Goal: Contribute content

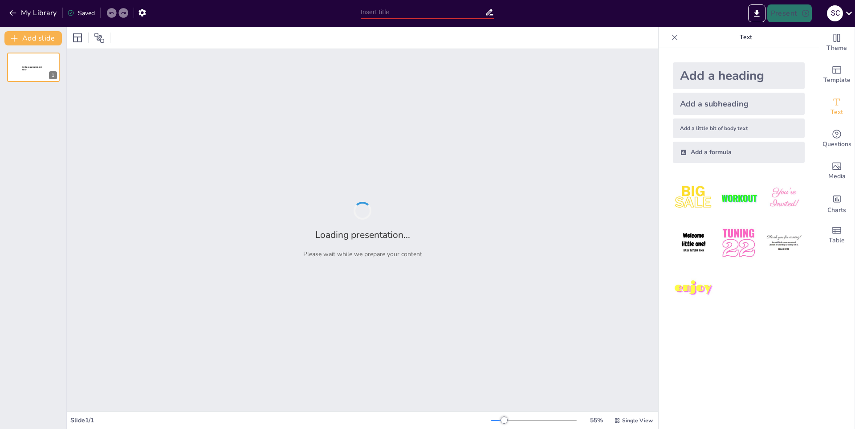
type input "Análisis de la Selección de Brasil: Historia y Evolución"
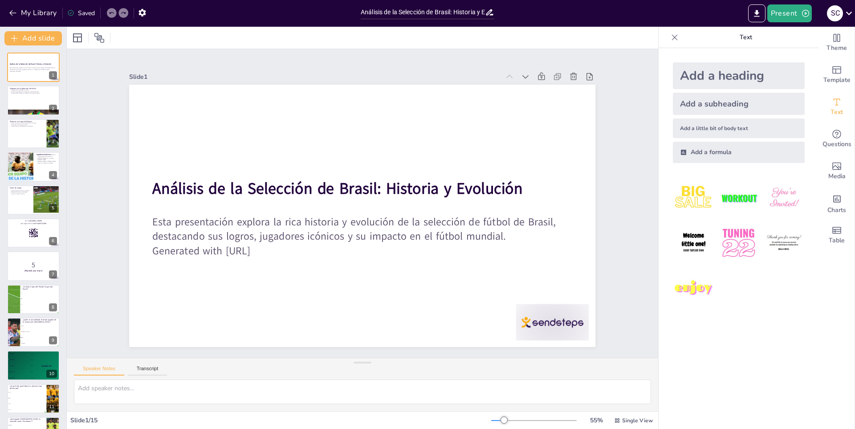
checkbox input "true"
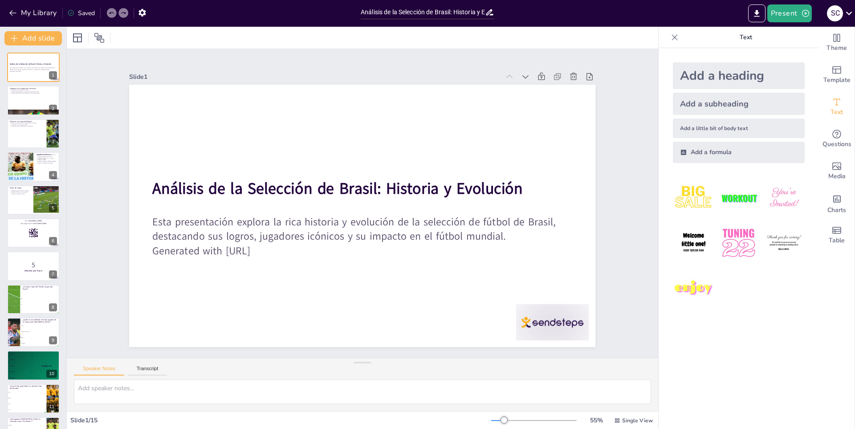
checkbox input "true"
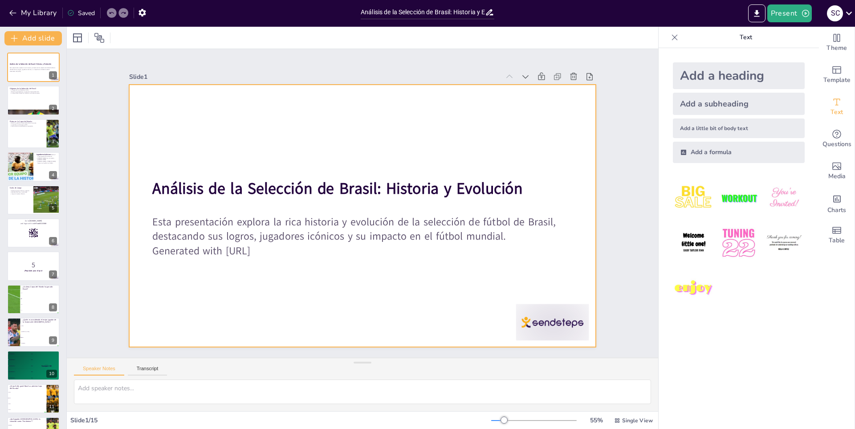
checkbox input "true"
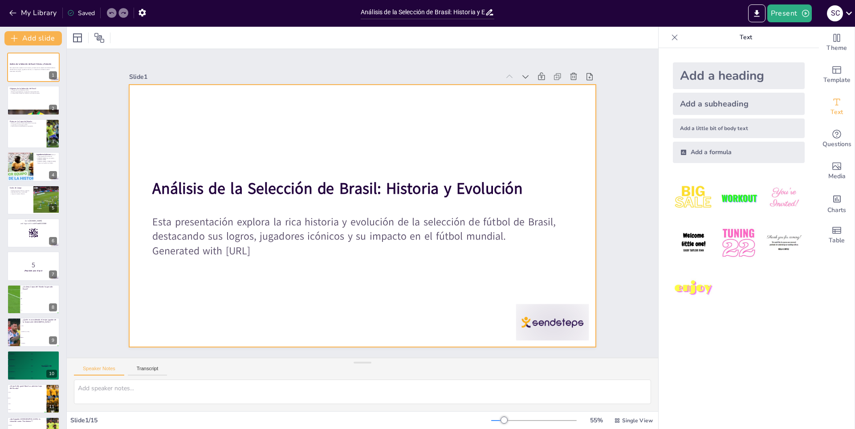
checkbox input "true"
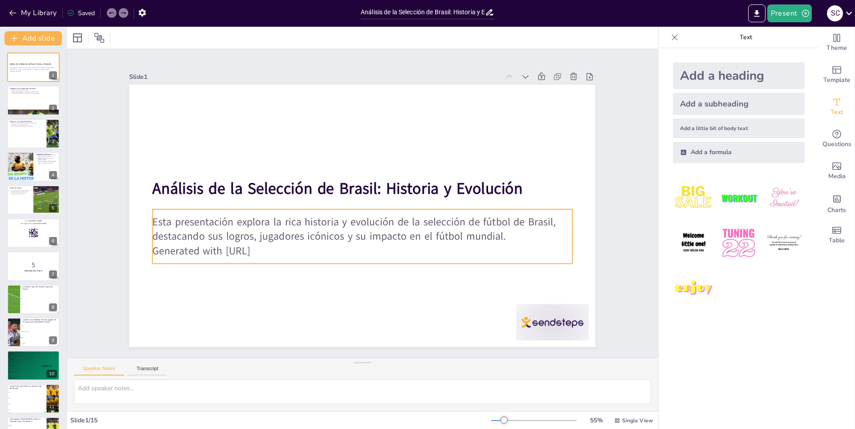
checkbox input "true"
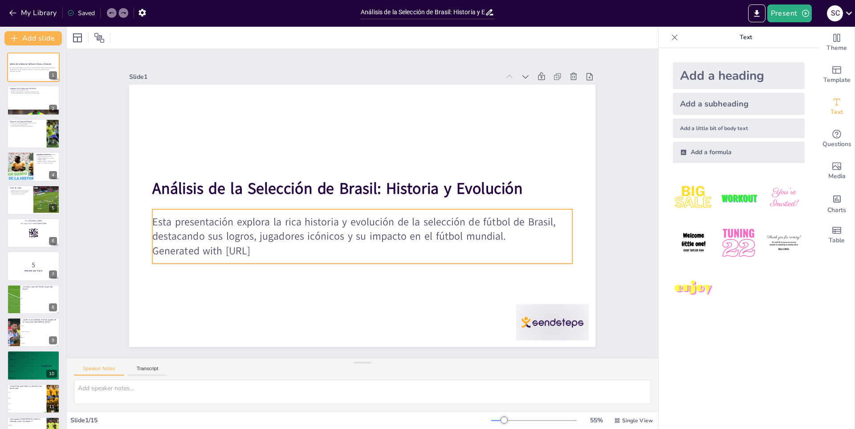
checkbox input "true"
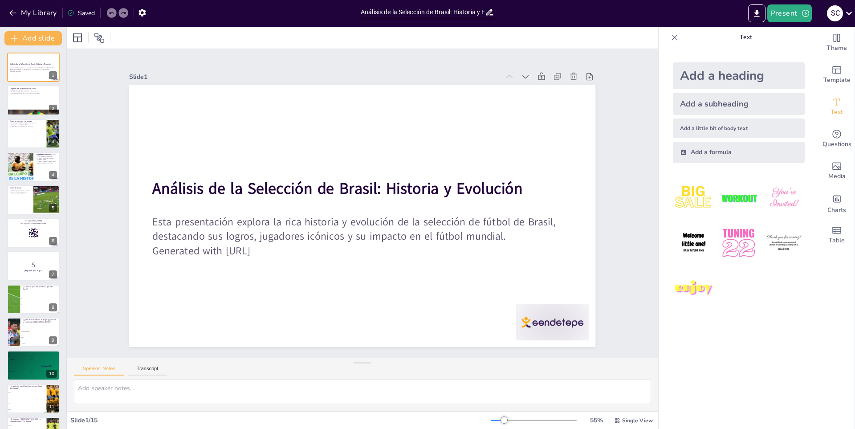
checkbox input "true"
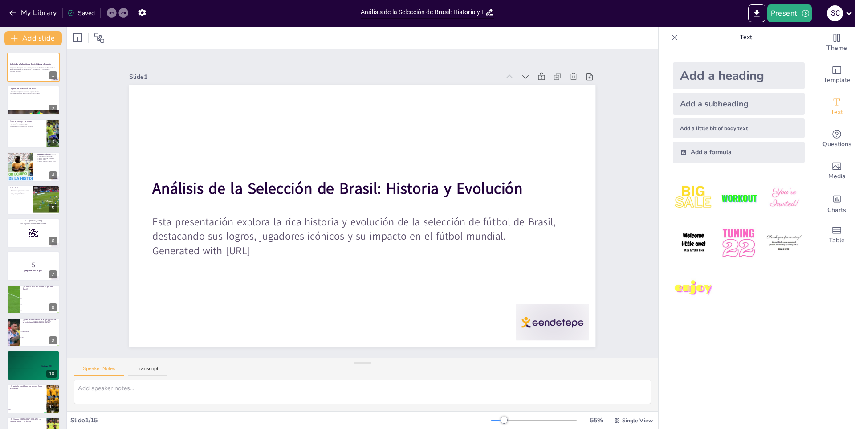
checkbox input "true"
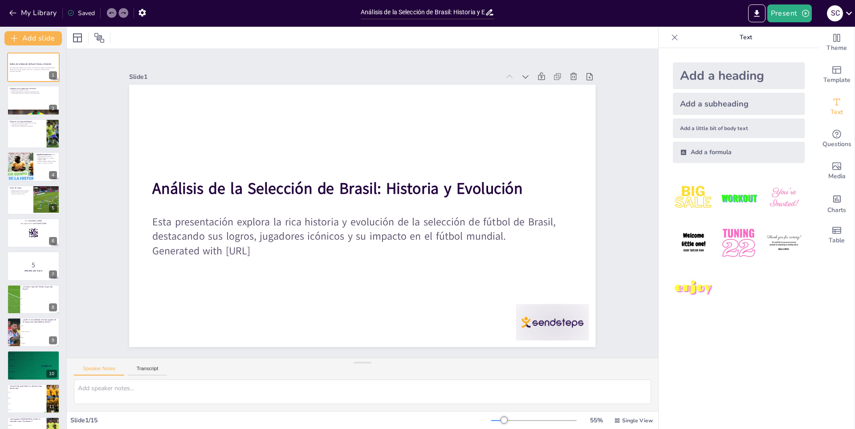
checkbox input "true"
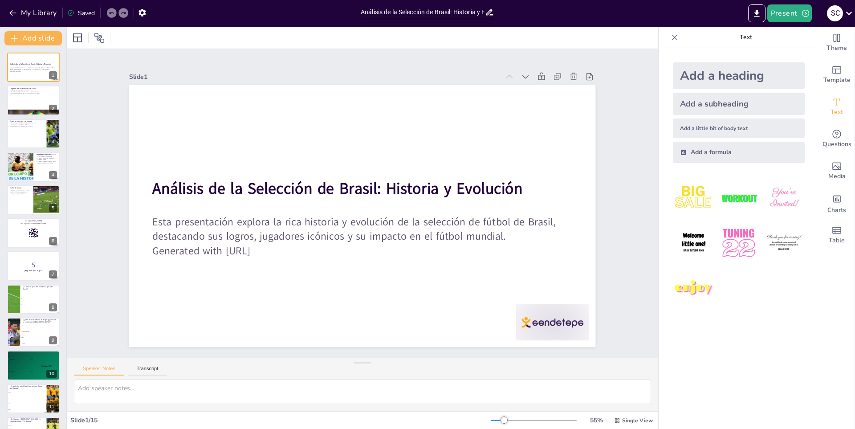
checkbox input "true"
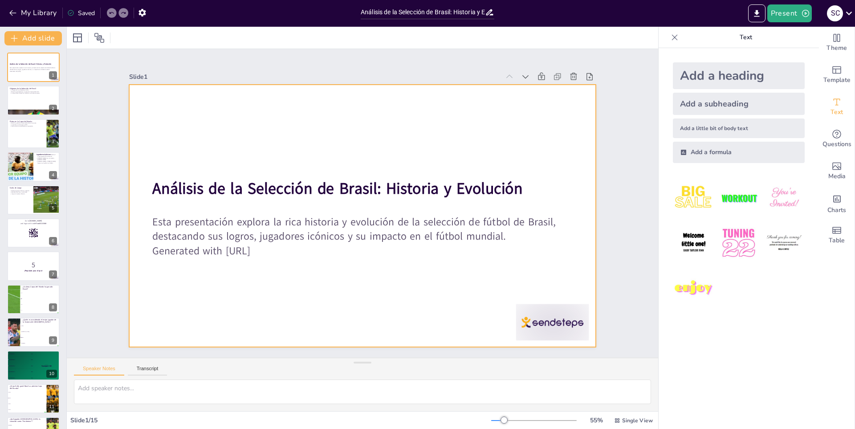
checkbox input "true"
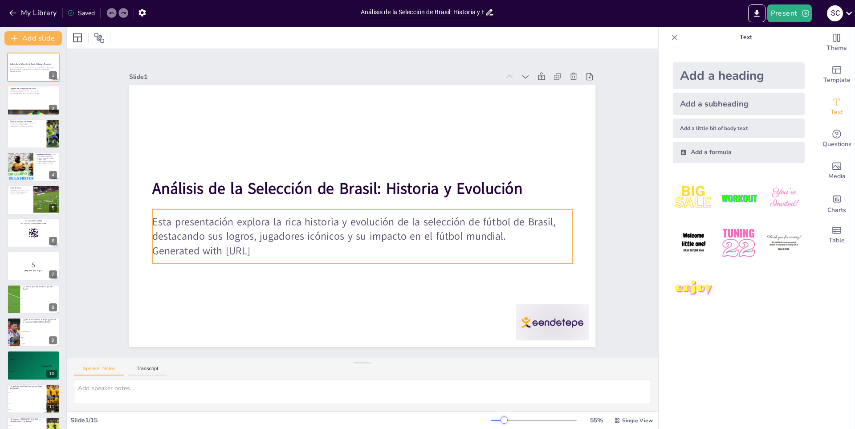
checkbox input "true"
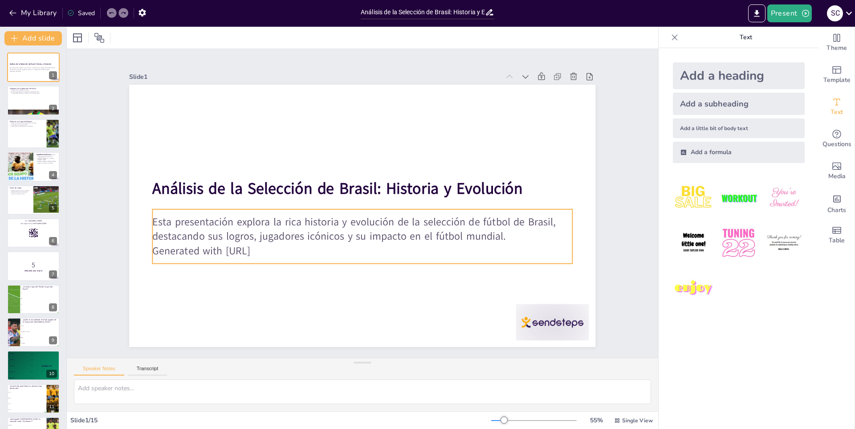
checkbox input "true"
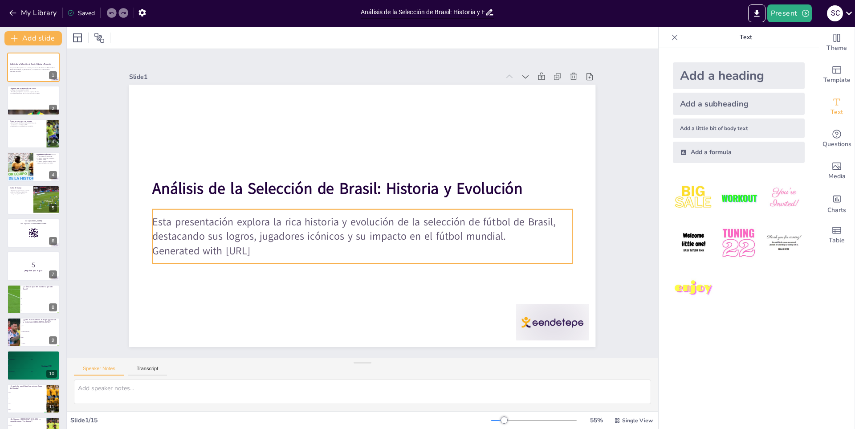
checkbox input "true"
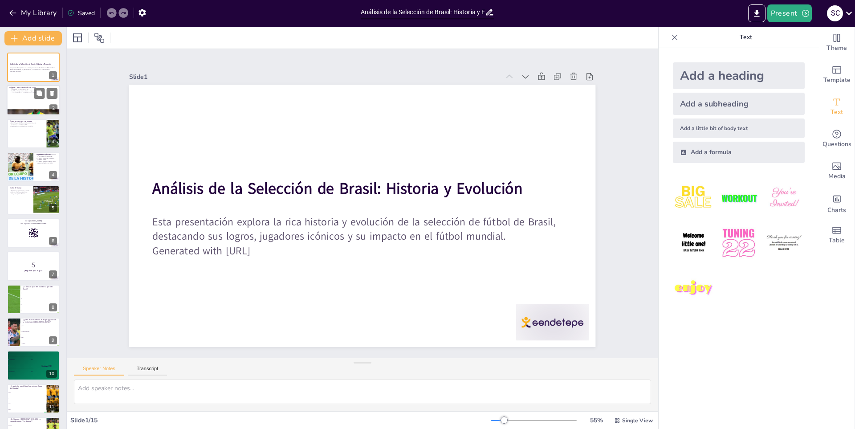
checkbox input "true"
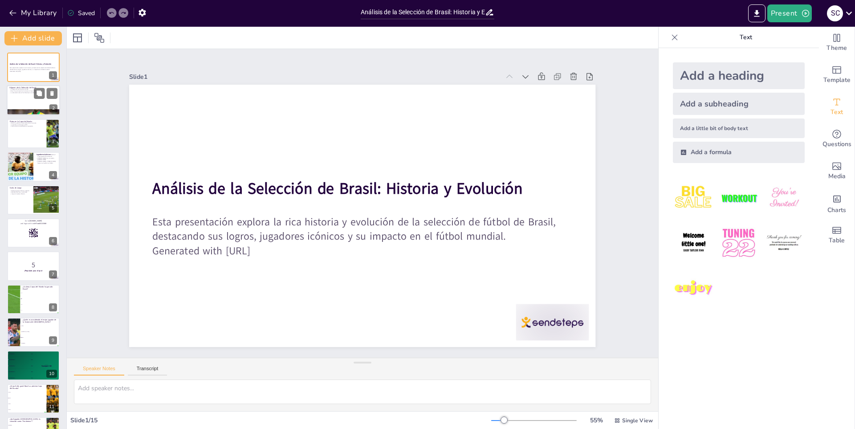
click at [17, 97] on div at bounding box center [33, 100] width 53 height 30
type textarea "La fundación de la selección en 1914 marca el inicio de una rica historia en el…"
checkbox input "true"
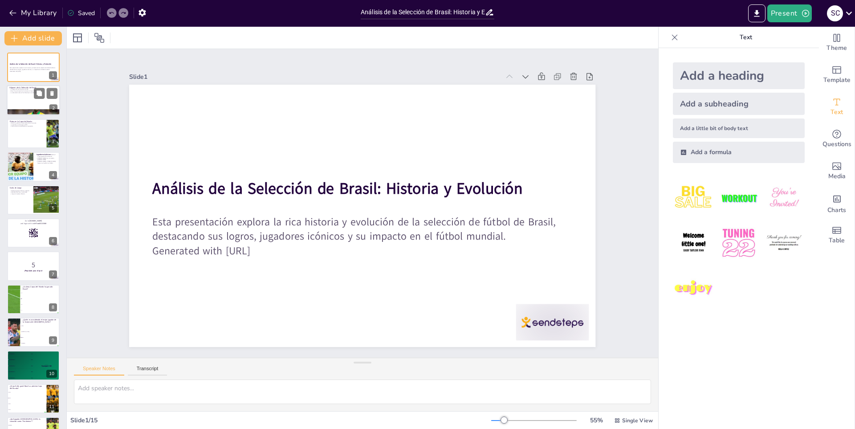
checkbox input "true"
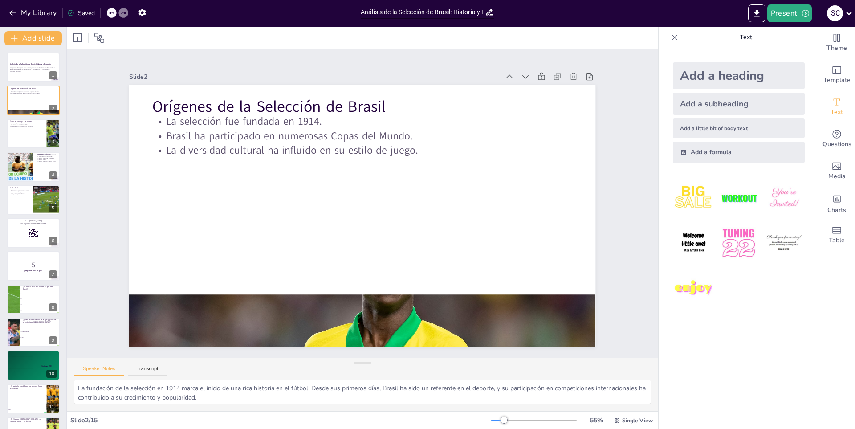
checkbox input "true"
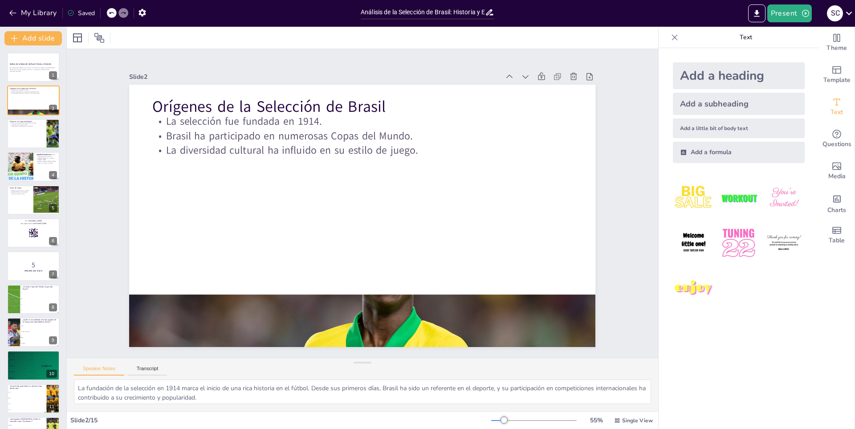
checkbox input "true"
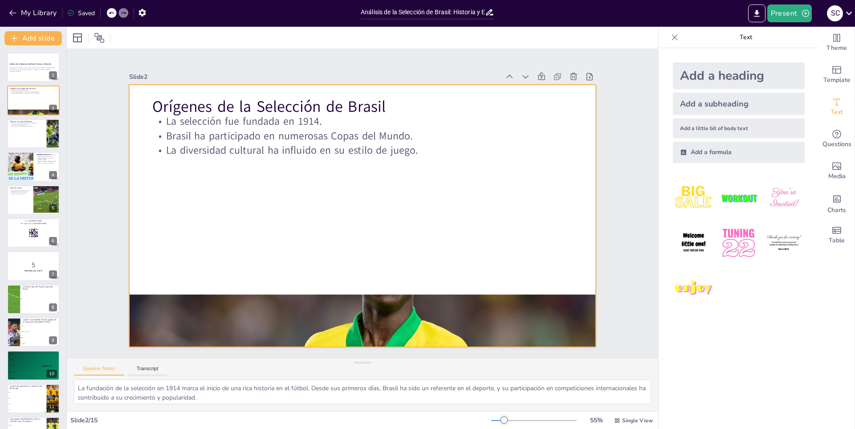
checkbox input "true"
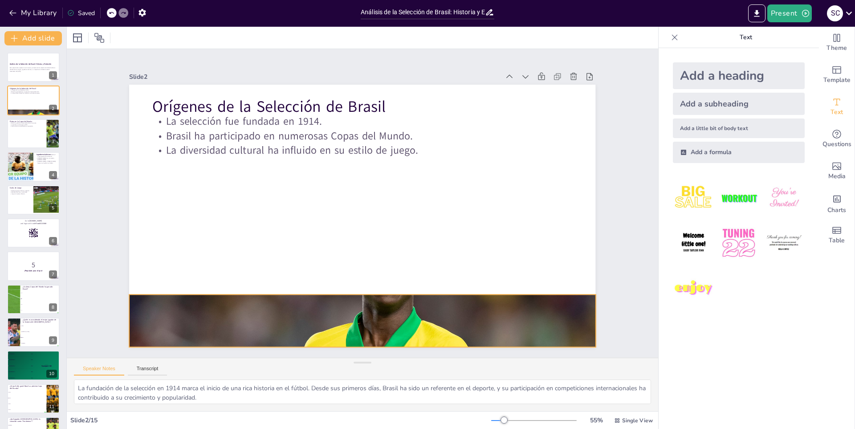
checkbox input "true"
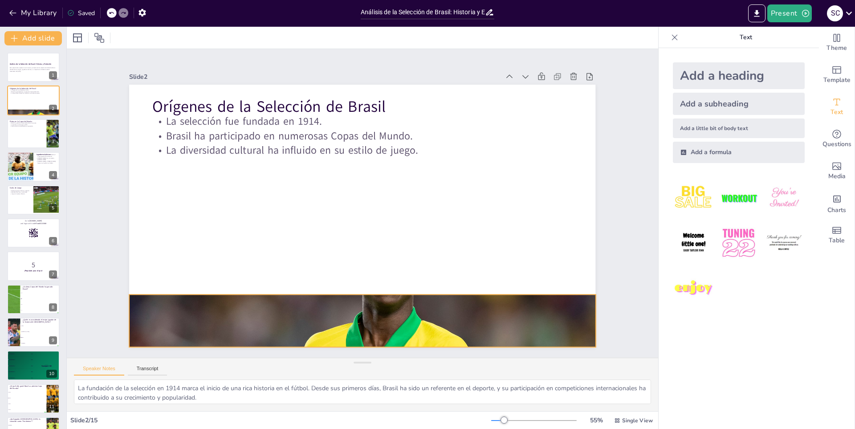
checkbox input "true"
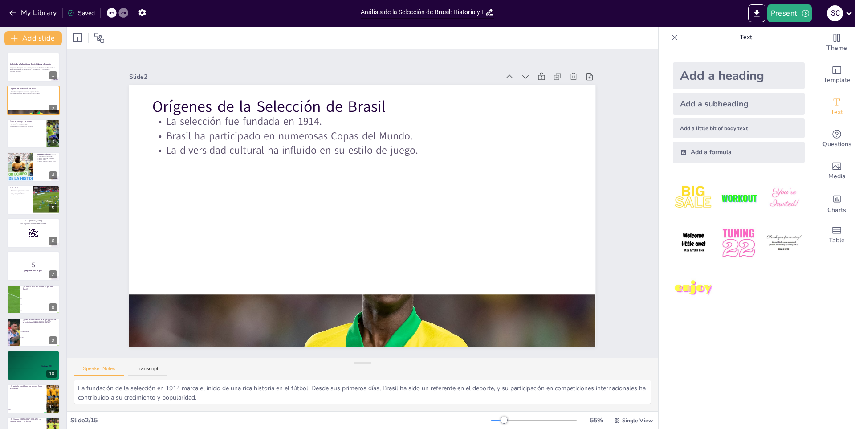
checkbox input "true"
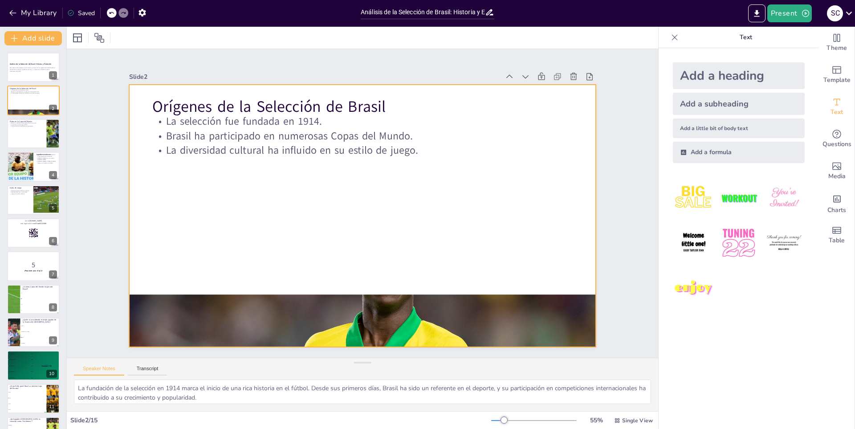
checkbox input "true"
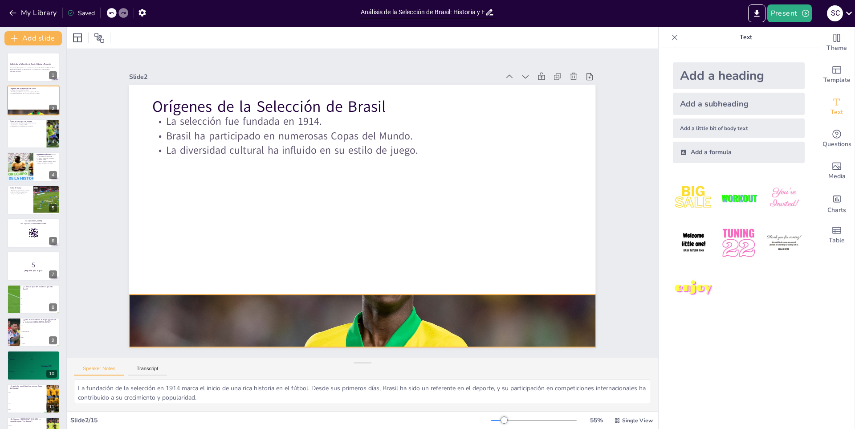
checkbox input "true"
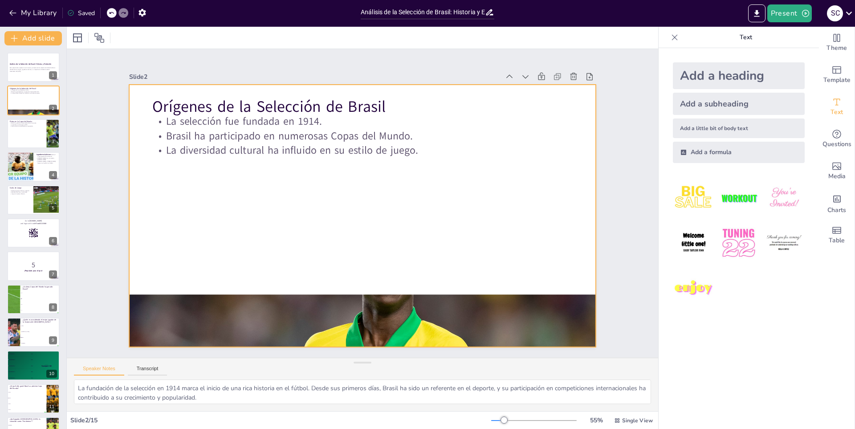
checkbox input "true"
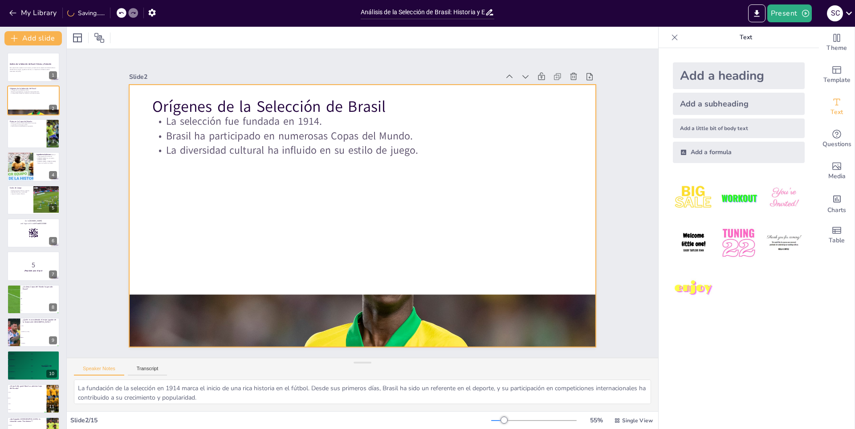
checkbox input "true"
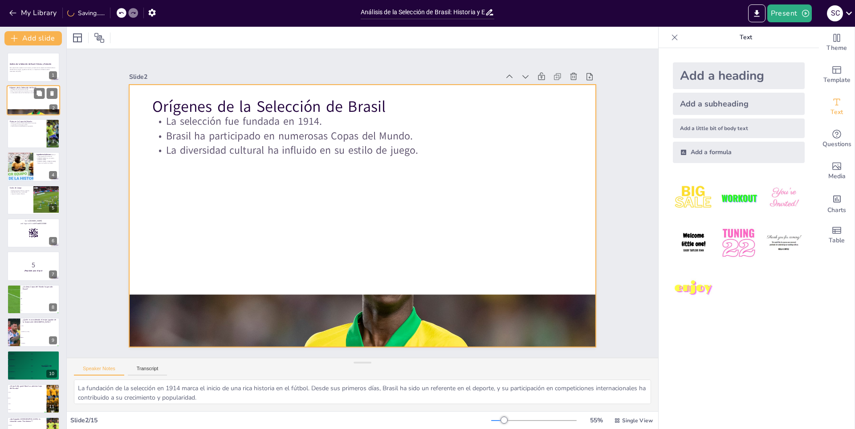
checkbox input "true"
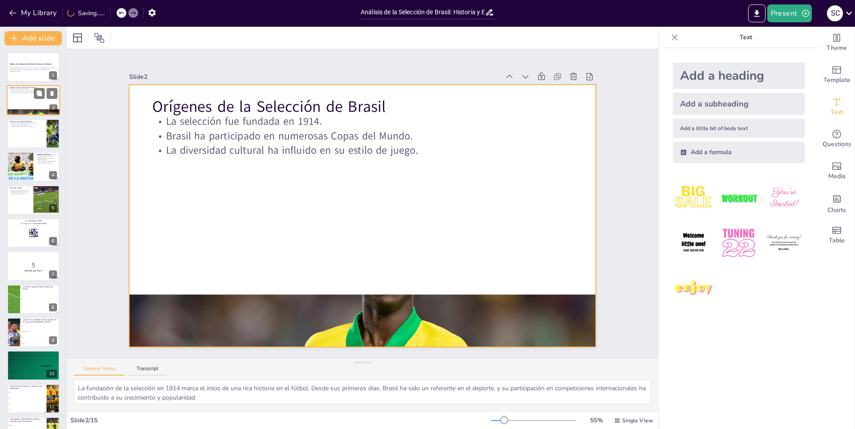
checkbox input "true"
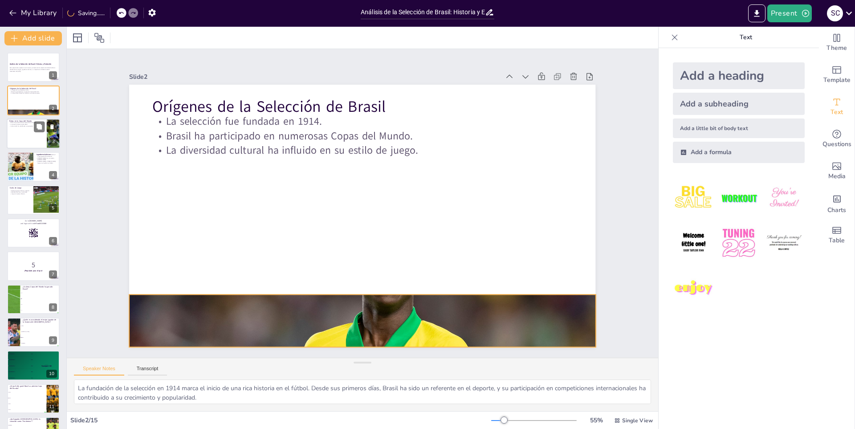
checkbox input "true"
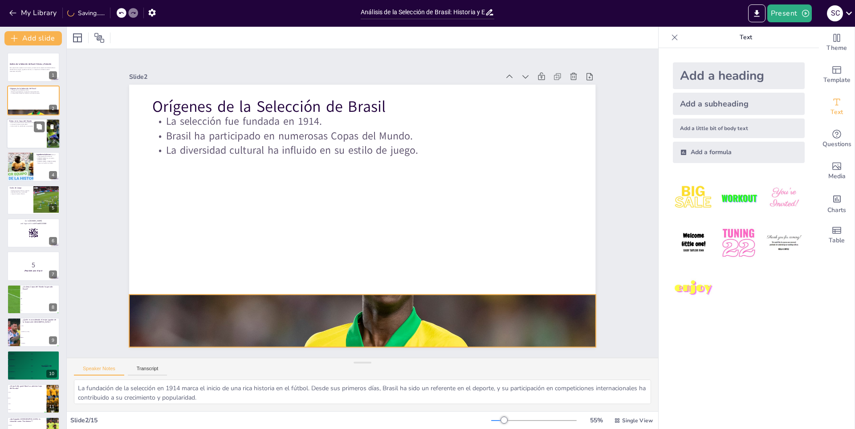
checkbox input "true"
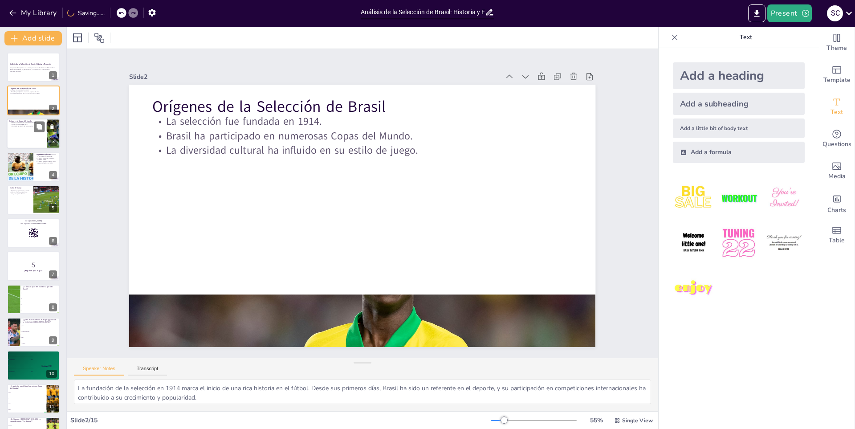
click at [29, 140] on div at bounding box center [33, 133] width 53 height 30
type textarea "Las cinco victorias de Brasil en la Copa del Mundo son un testimonio de su domi…"
checkbox input "true"
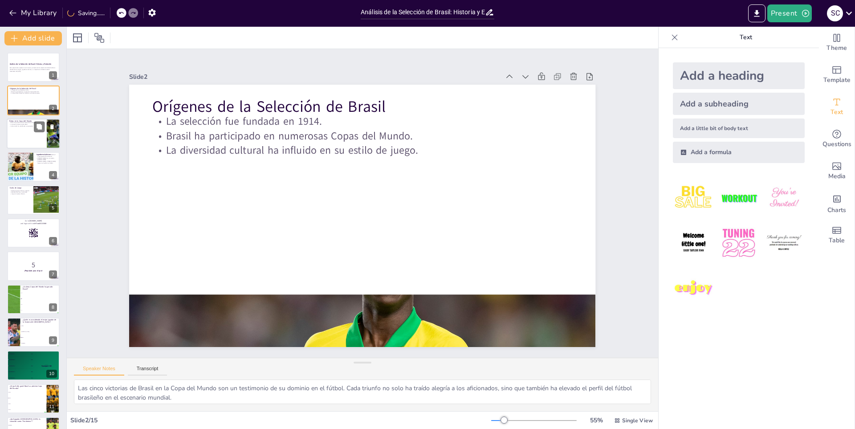
checkbox input "true"
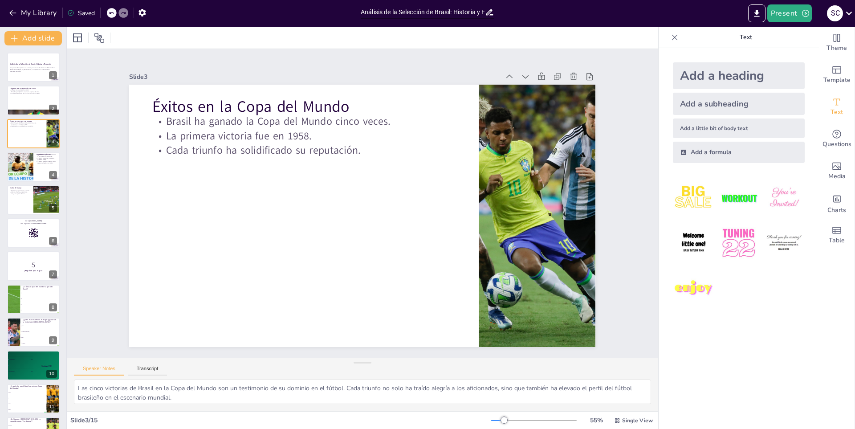
checkbox input "true"
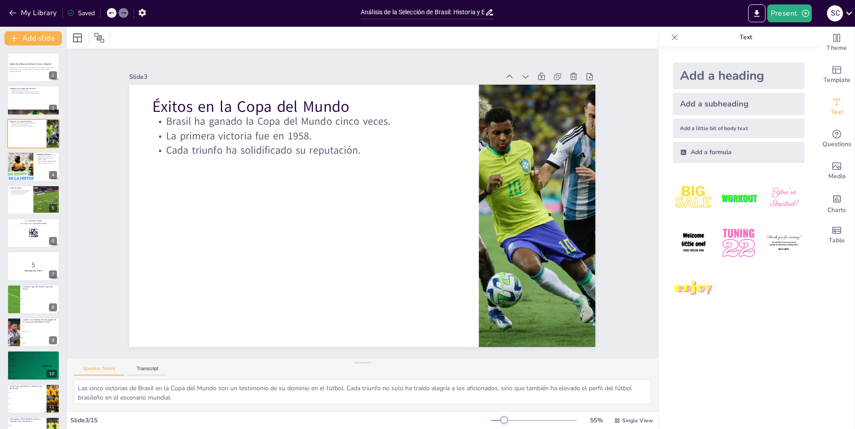
checkbox input "true"
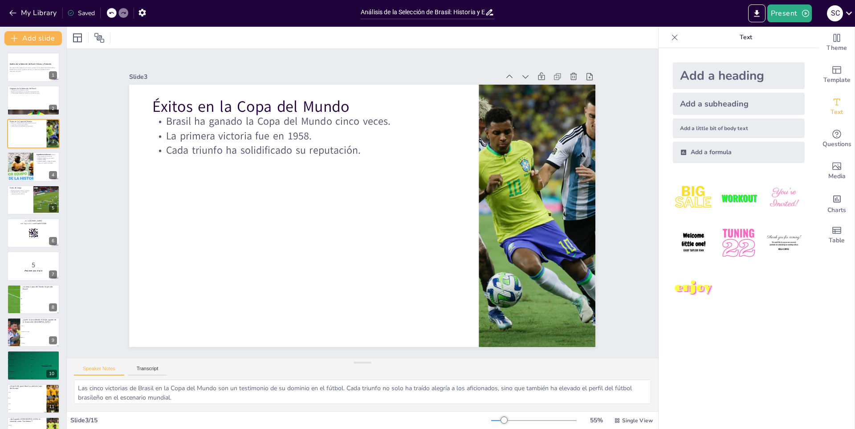
checkbox input "true"
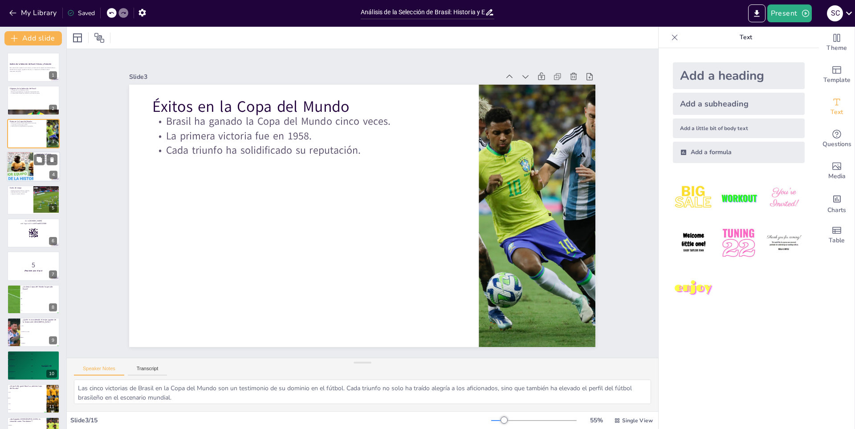
checkbox input "true"
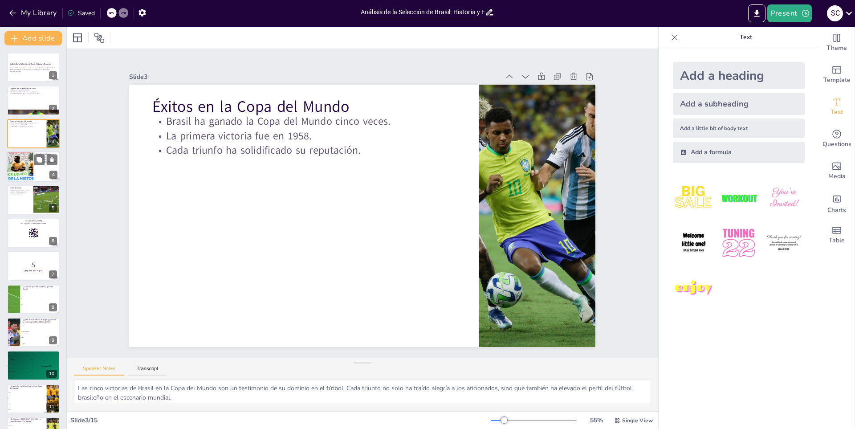
click at [33, 166] on div at bounding box center [33, 166] width 53 height 30
type textarea "La figura de Pelé es sinónimo de excelencia en el fútbol. Su impacto va más all…"
checkbox input "true"
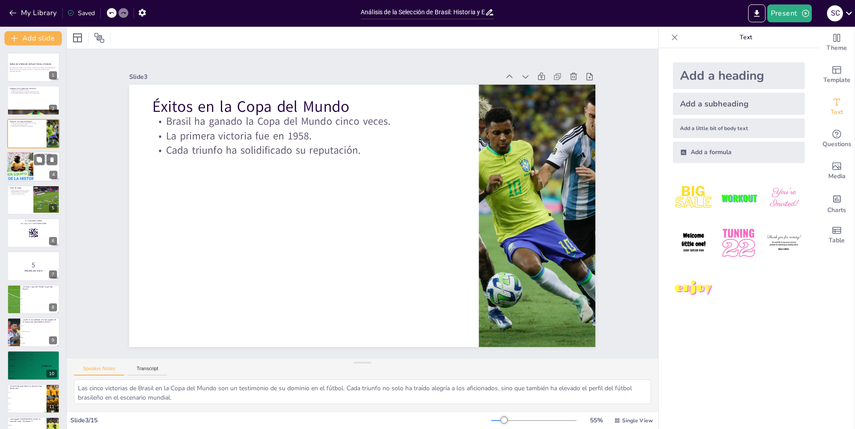
checkbox input "true"
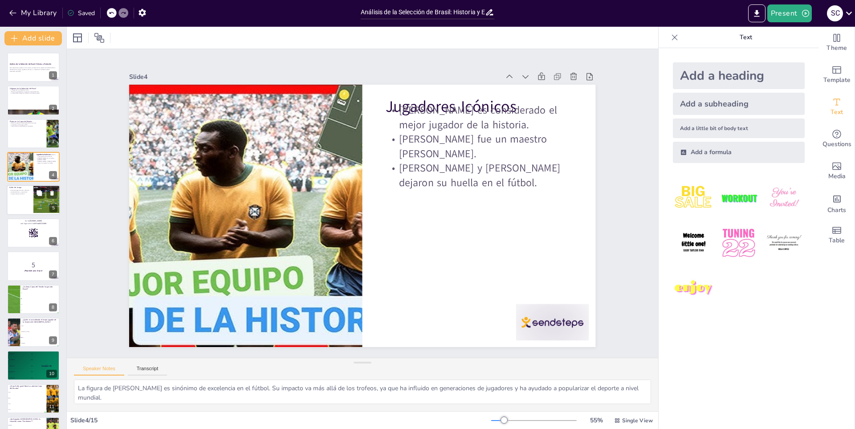
checkbox input "true"
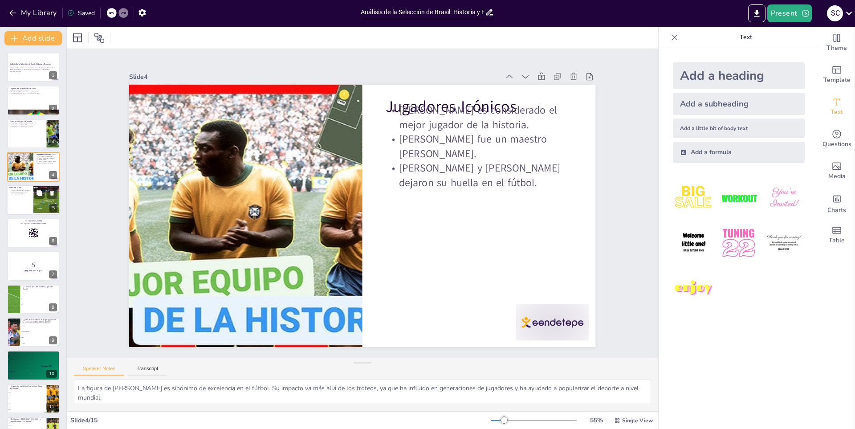
checkbox input "true"
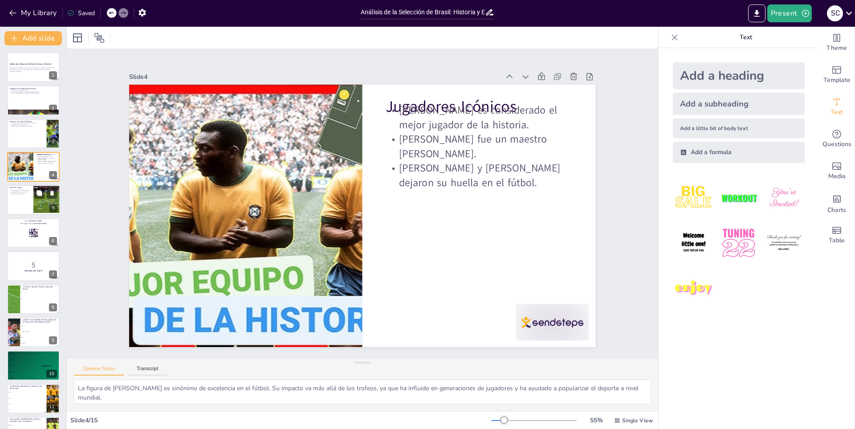
checkbox input "true"
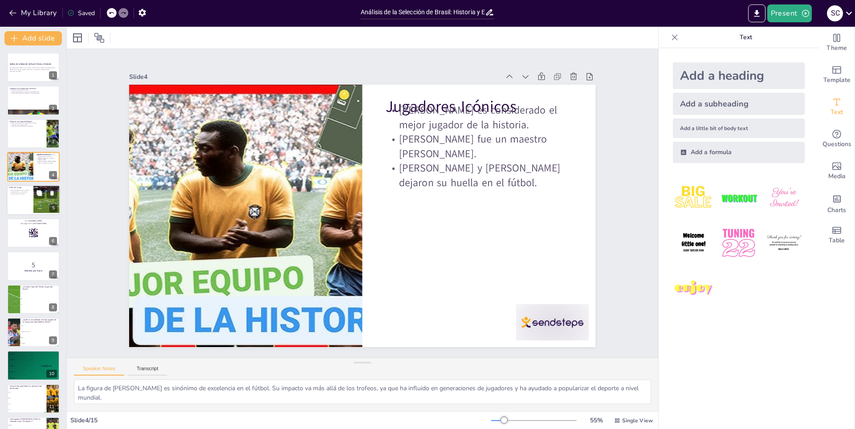
checkbox input "true"
click at [18, 188] on p "Estilo de Juego" at bounding box center [19, 187] width 21 height 3
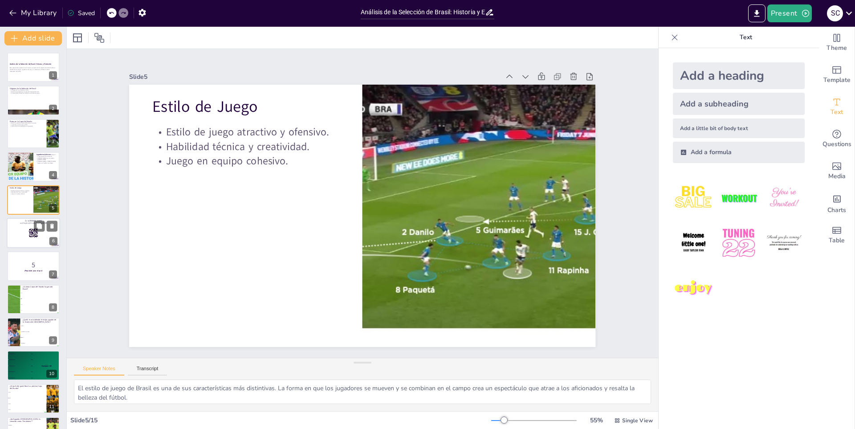
click at [10, 226] on div at bounding box center [33, 233] width 53 height 30
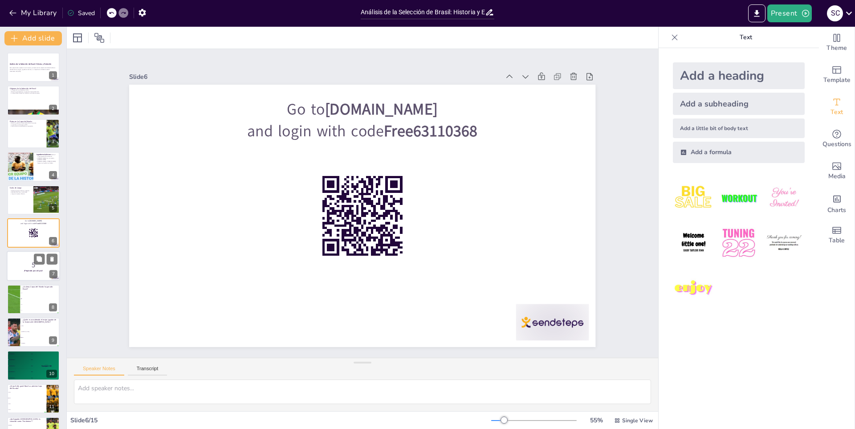
click at [27, 277] on div at bounding box center [33, 266] width 53 height 30
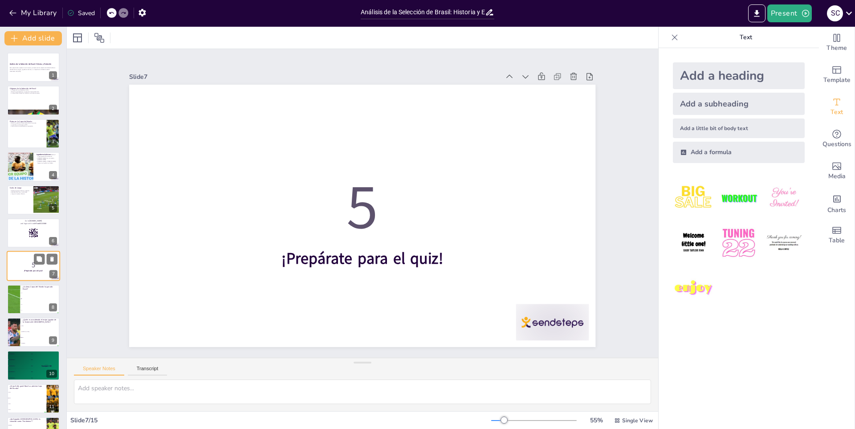
scroll to position [28, 0]
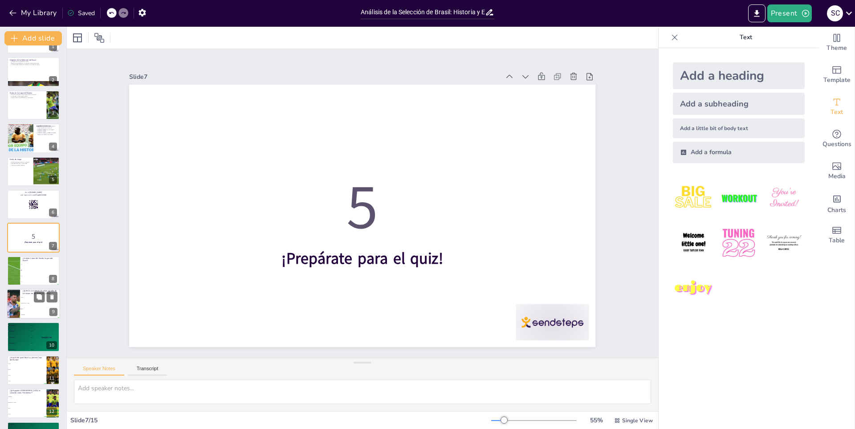
click at [26, 311] on li "Pelé" at bounding box center [40, 309] width 40 height 6
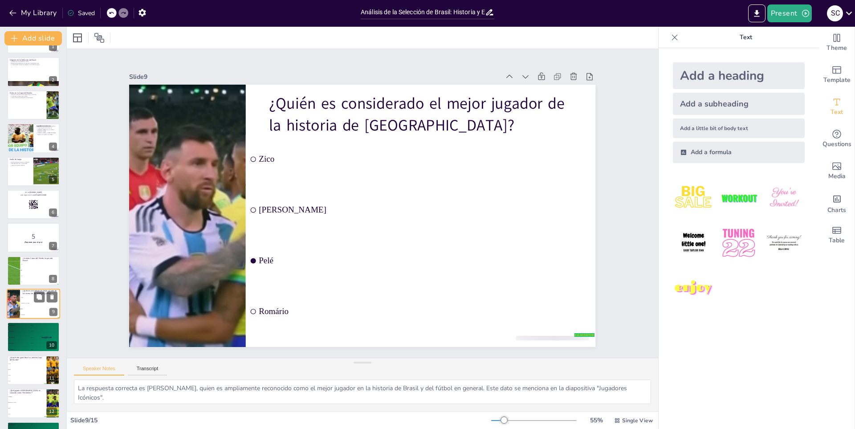
scroll to position [95, 0]
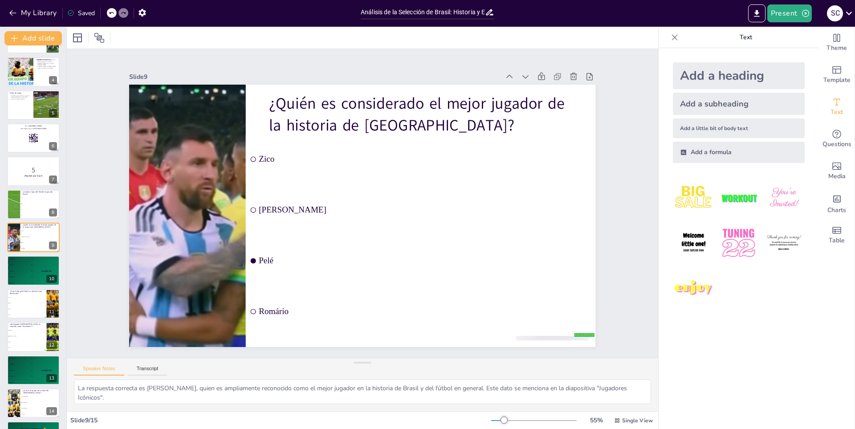
click at [690, 235] on img at bounding box center [693, 242] width 41 height 41
drag, startPoint x: 343, startPoint y: 209, endPoint x: 451, endPoint y: 271, distance: 124.8
click at [451, 274] on p "Baby Taylor Finn" at bounding box center [431, 277] width 64 height 6
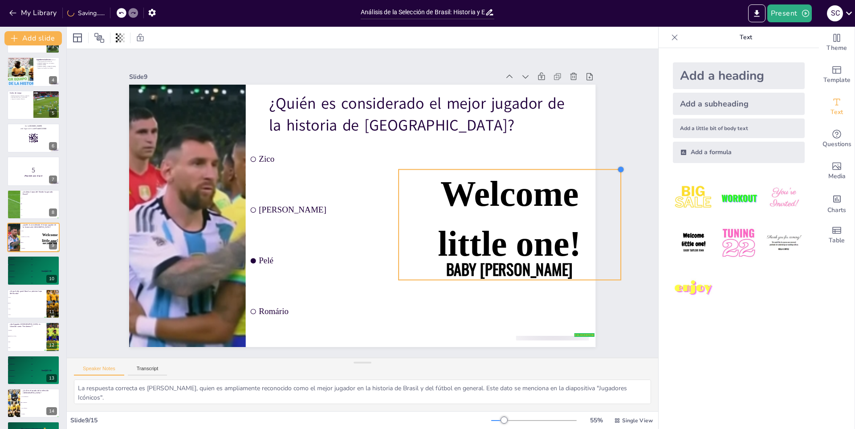
drag, startPoint x: 454, startPoint y: 245, endPoint x: 474, endPoint y: 166, distance: 81.2
click at [474, 166] on div "¿Quién es considerado el mejor jugador de la historia de Brasil? false | editor…" at bounding box center [362, 216] width 466 height 262
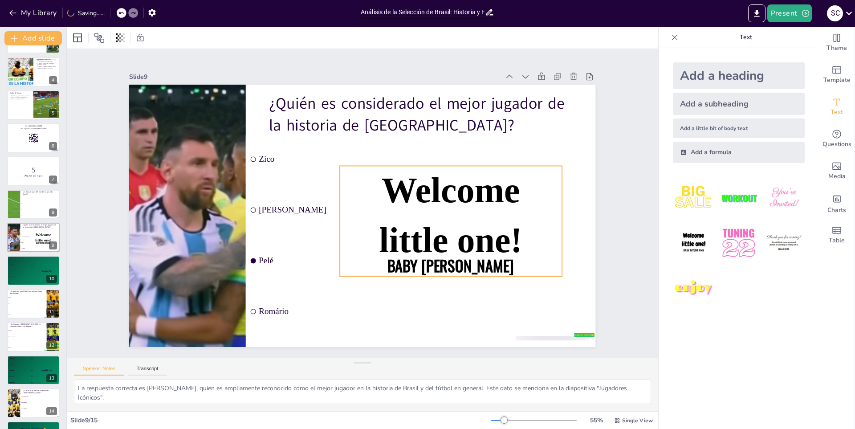
drag, startPoint x: 456, startPoint y: 207, endPoint x: 397, endPoint y: 203, distance: 58.9
click at [397, 203] on span "Welcome little one!" at bounding box center [450, 215] width 143 height 89
click at [799, 8] on button "Present" at bounding box center [789, 13] width 45 height 18
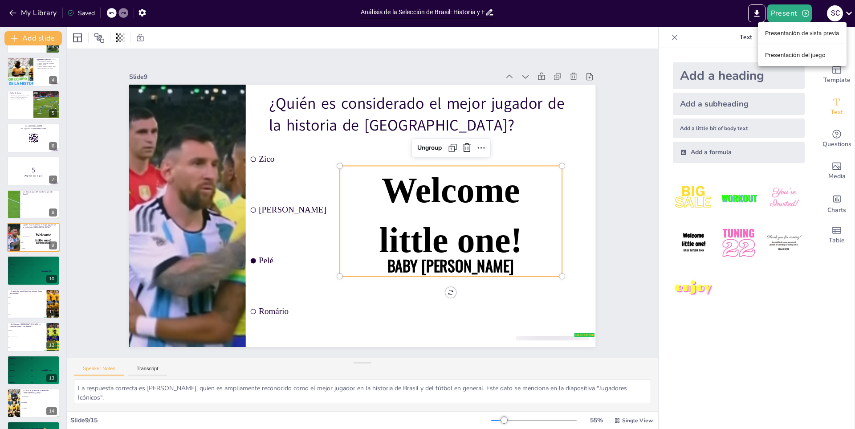
click at [770, 39] on li "Presentación de vista previa" at bounding box center [802, 33] width 89 height 14
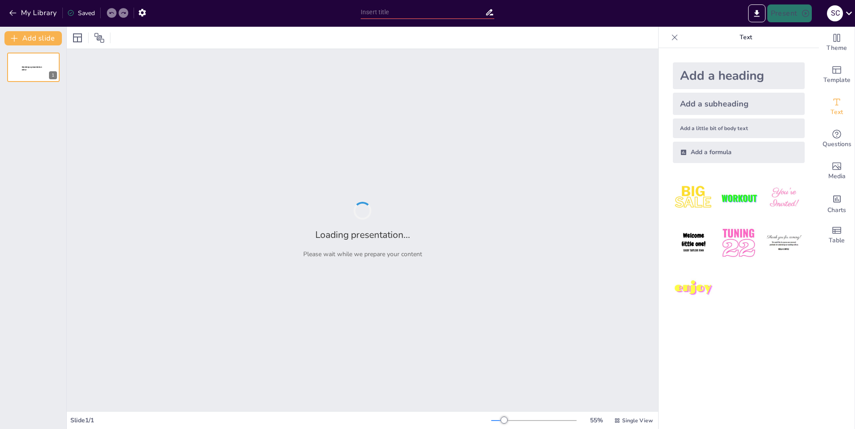
type input "Análisis de la Selección de Brasil: Historia y Evolución"
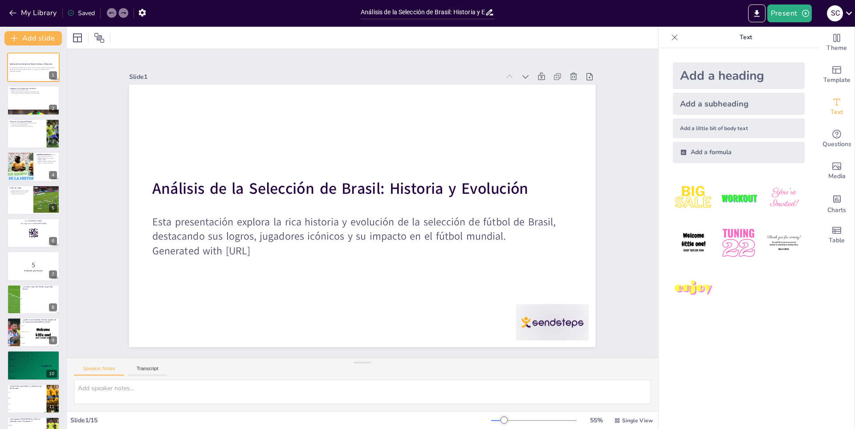
checkbox input "true"
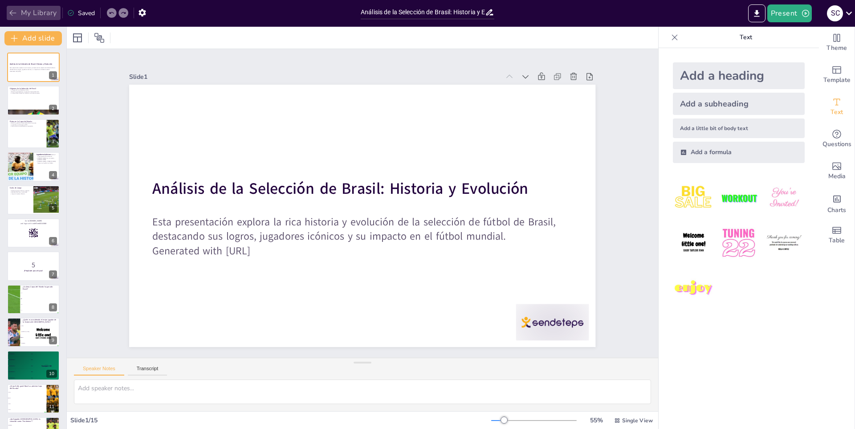
click at [14, 12] on icon "button" at bounding box center [12, 12] width 9 height 9
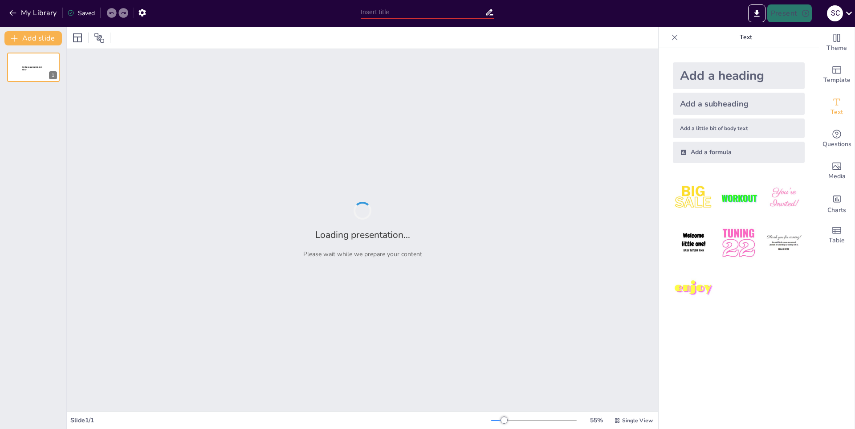
type input "Evolución de los Mundiales de Fútbol: Un Viaje a Través del Tiempo"
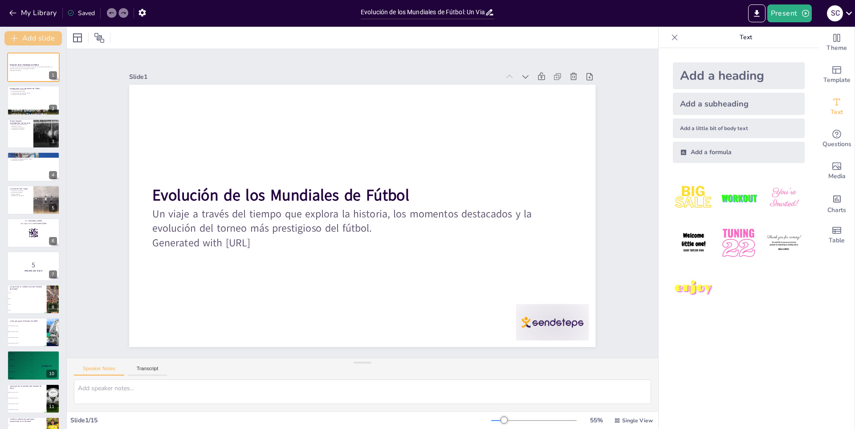
checkbox input "true"
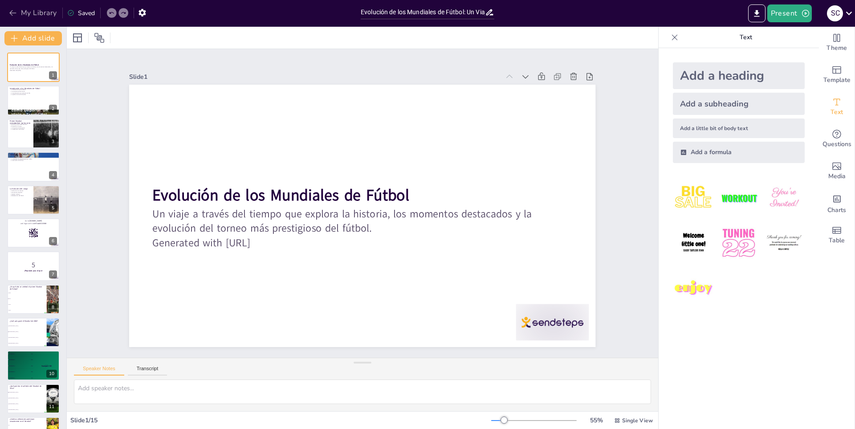
click at [18, 14] on button "My Library" at bounding box center [34, 13] width 54 height 14
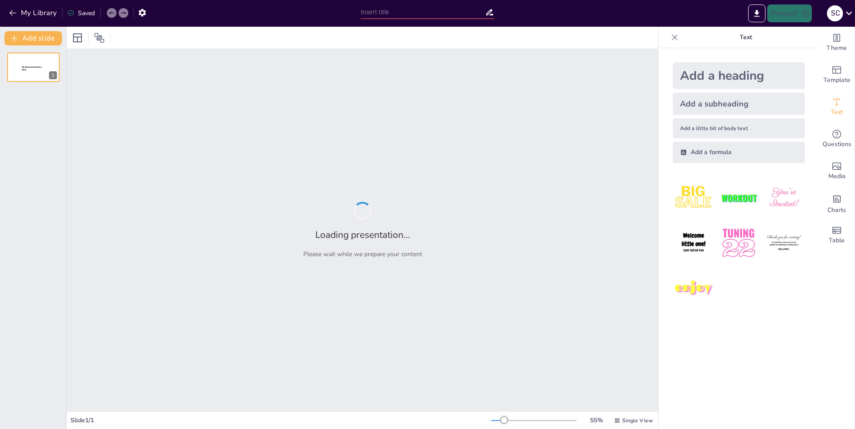
type input "La Comunidad de ROBLOX: Interacción y Colaboración"
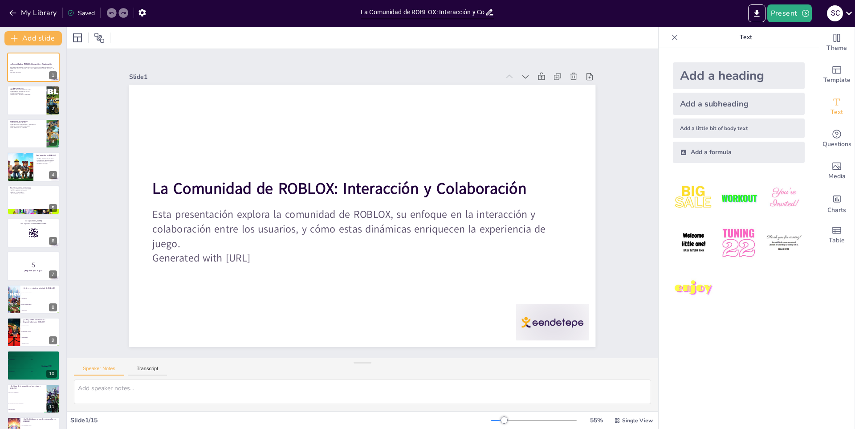
checkbox input "true"
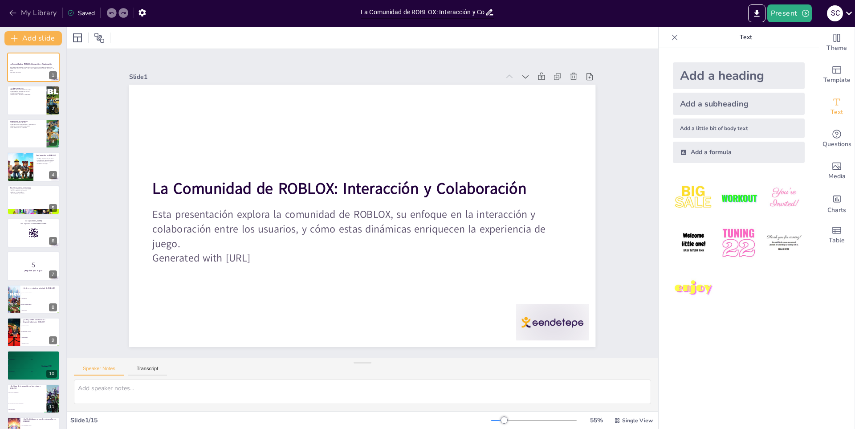
click at [14, 16] on icon "button" at bounding box center [12, 12] width 9 height 9
